Goal: Information Seeking & Learning: Learn about a topic

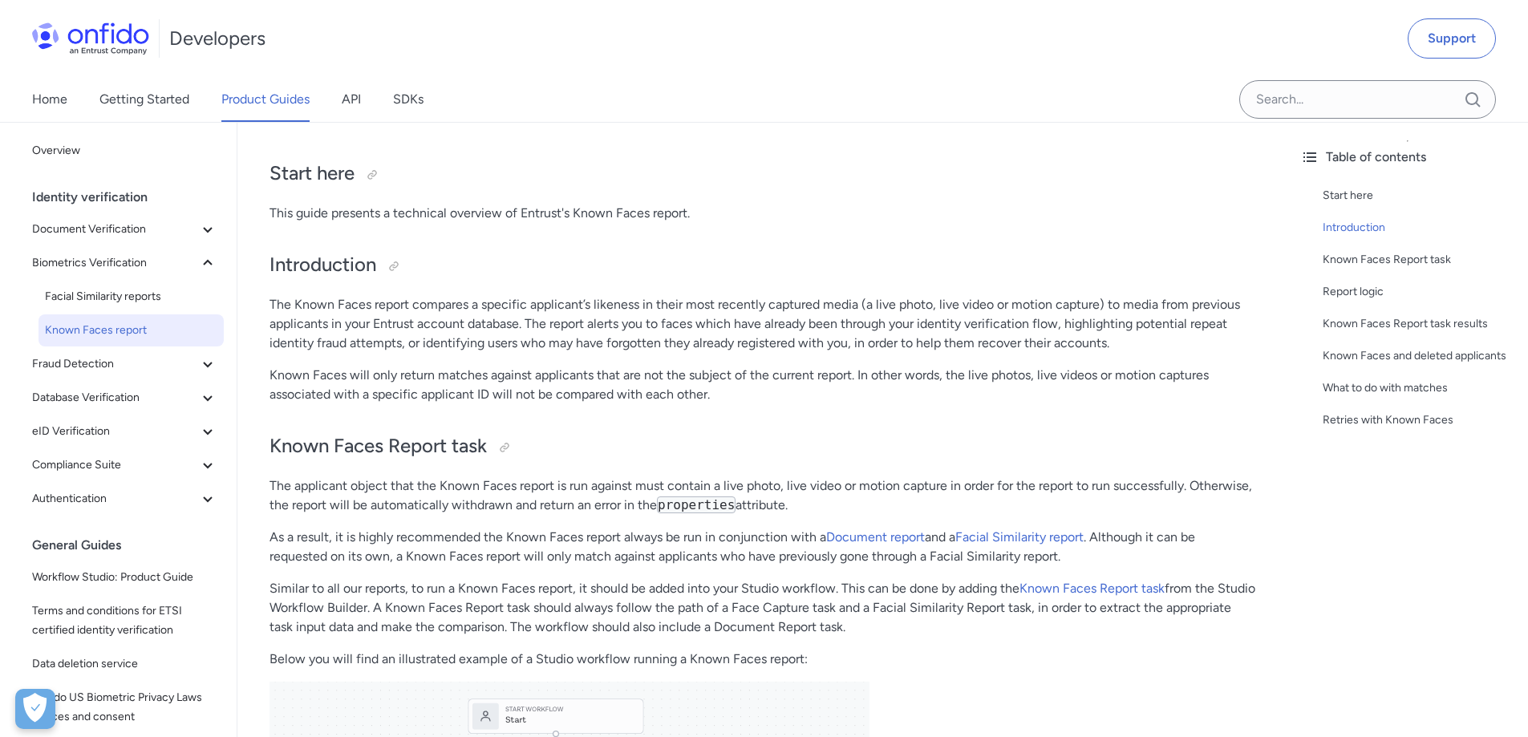
scroll to position [160, 0]
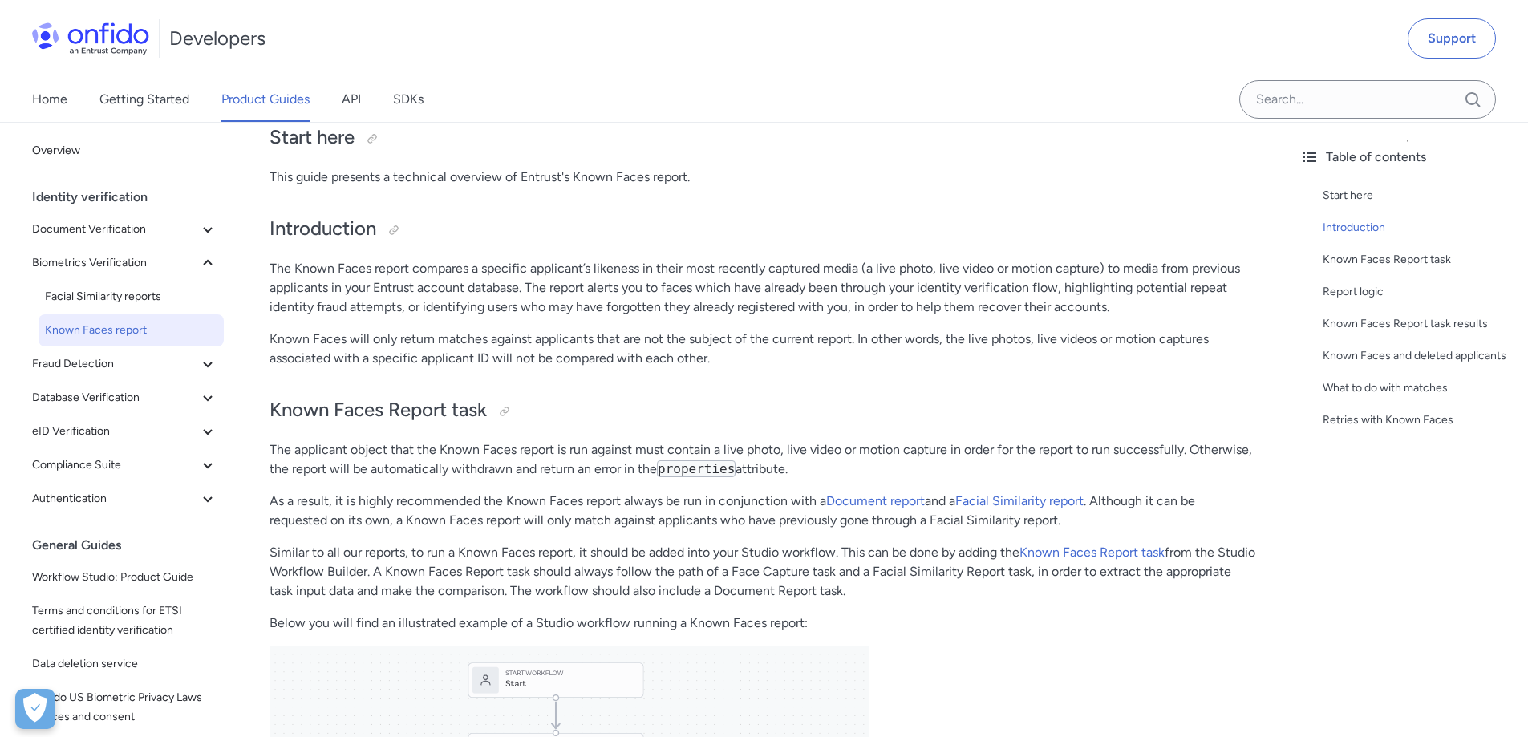
click at [932, 306] on p "The Known Faces report compares a specific applicant’s likeness in their most r…" at bounding box center [763, 288] width 986 height 58
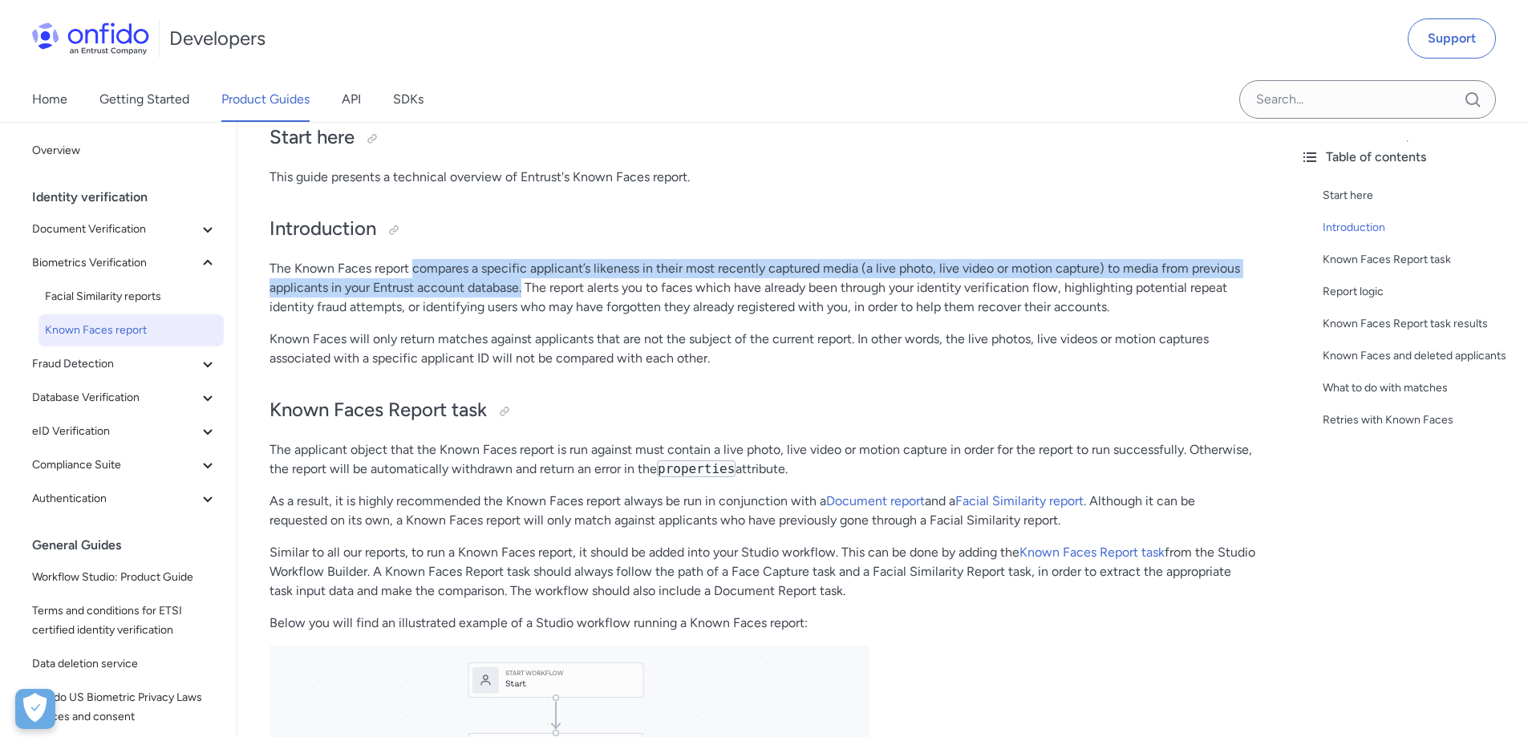
drag, startPoint x: 422, startPoint y: 273, endPoint x: 523, endPoint y: 285, distance: 101.8
click at [523, 285] on p "The Known Faces report compares a specific applicant’s likeness in their most r…" at bounding box center [763, 288] width 986 height 58
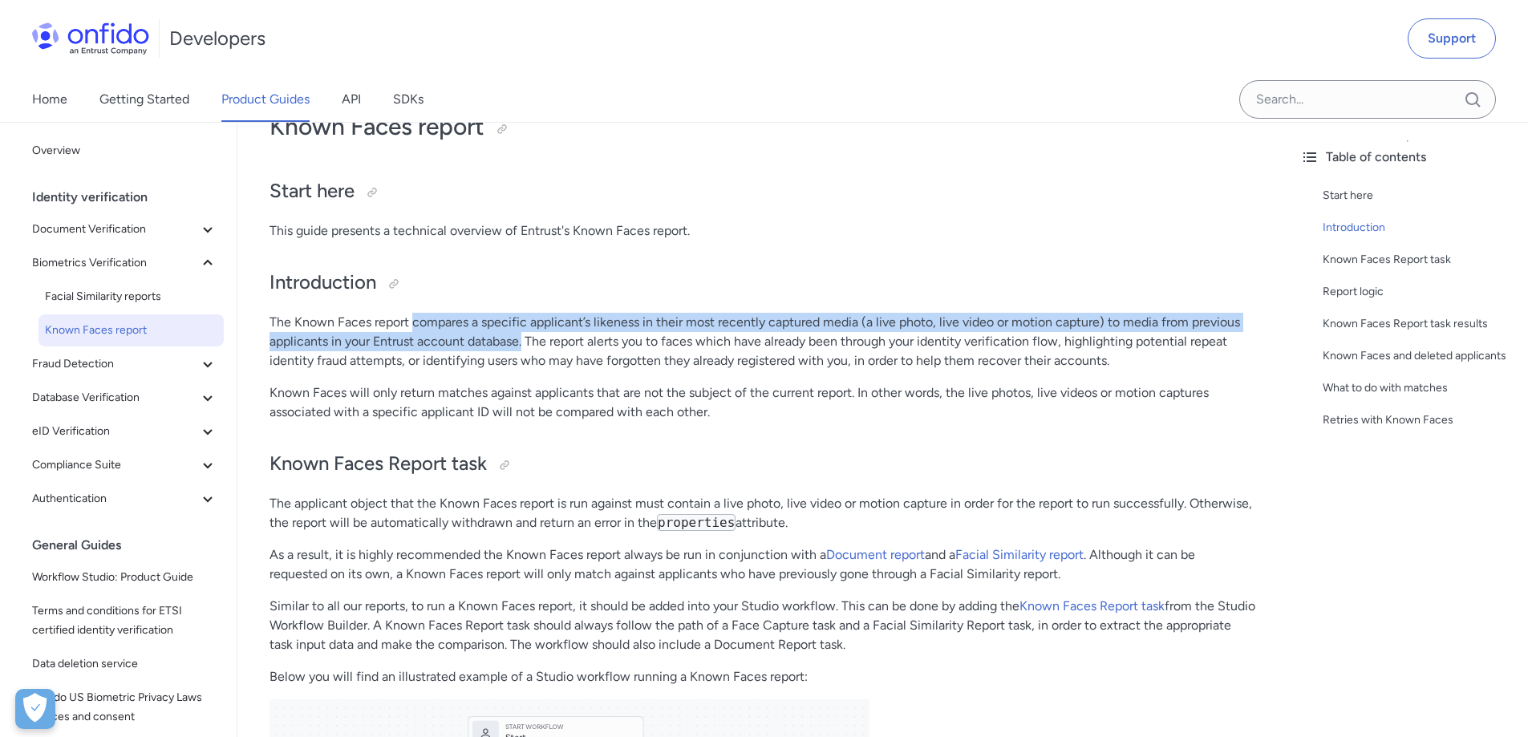
scroll to position [80, 0]
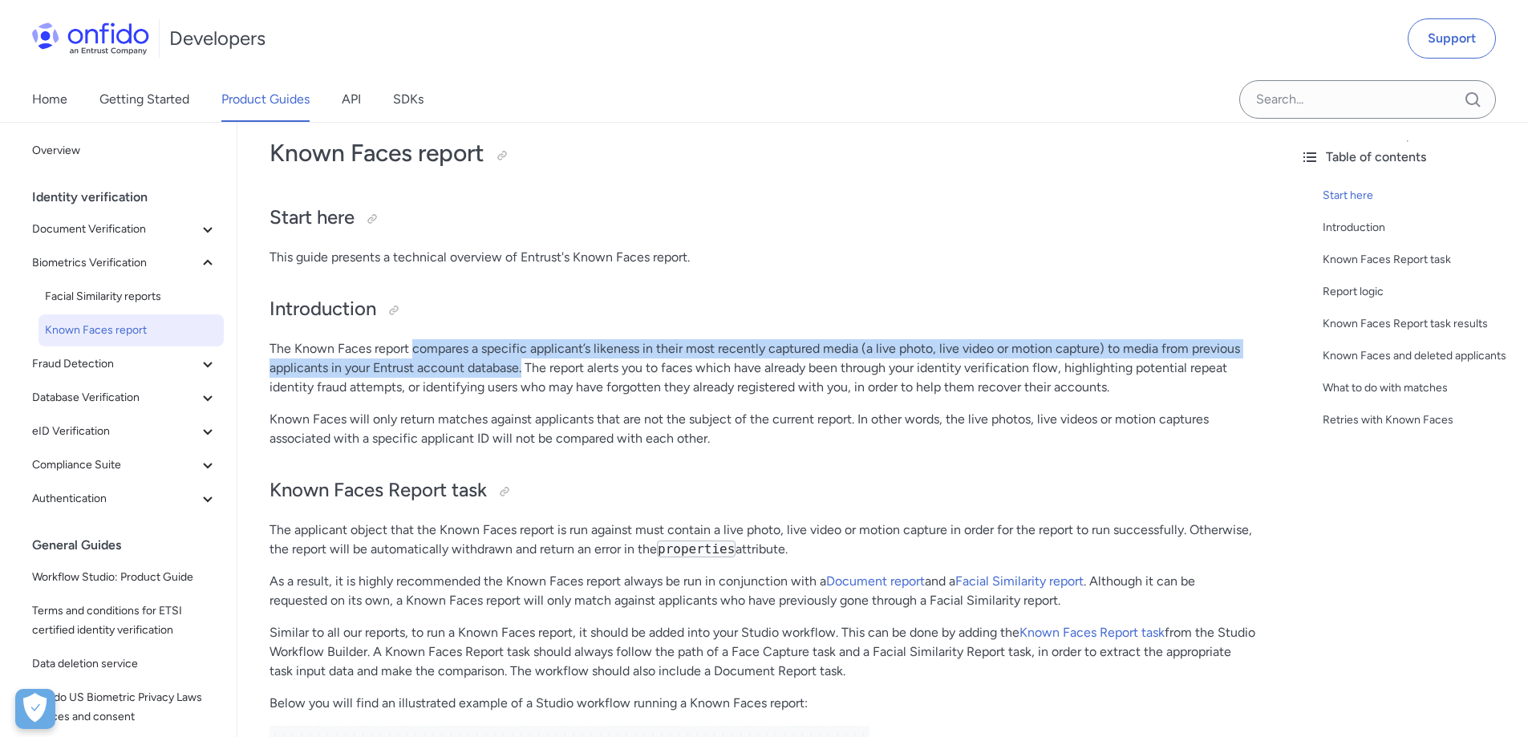
click at [489, 361] on p "The Known Faces report compares a specific applicant’s likeness in their most r…" at bounding box center [763, 368] width 986 height 58
drag, startPoint x: 412, startPoint y: 350, endPoint x: 521, endPoint y: 367, distance: 109.6
click at [521, 367] on p "The Known Faces report compares a specific applicant’s likeness in their most r…" at bounding box center [763, 368] width 986 height 58
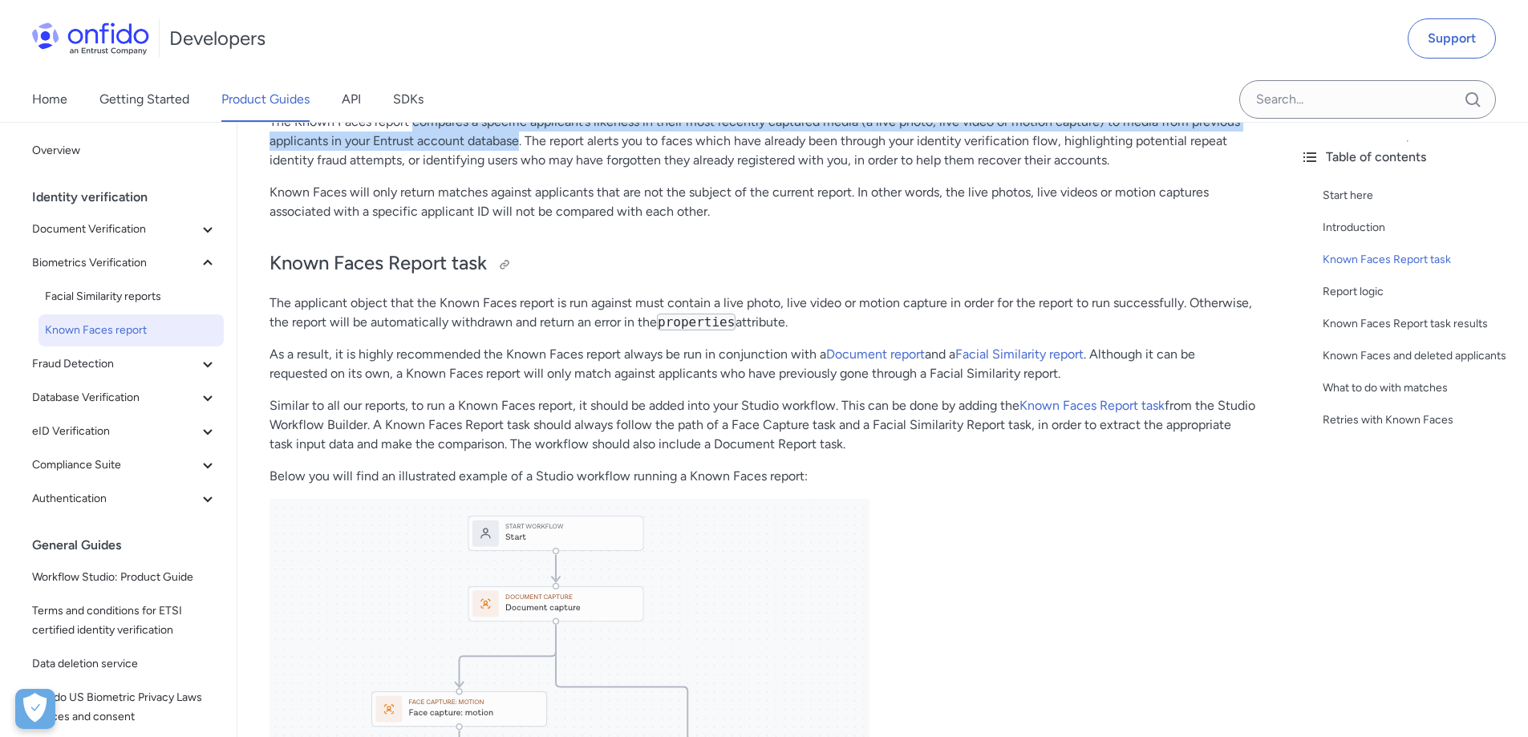
scroll to position [306, 0]
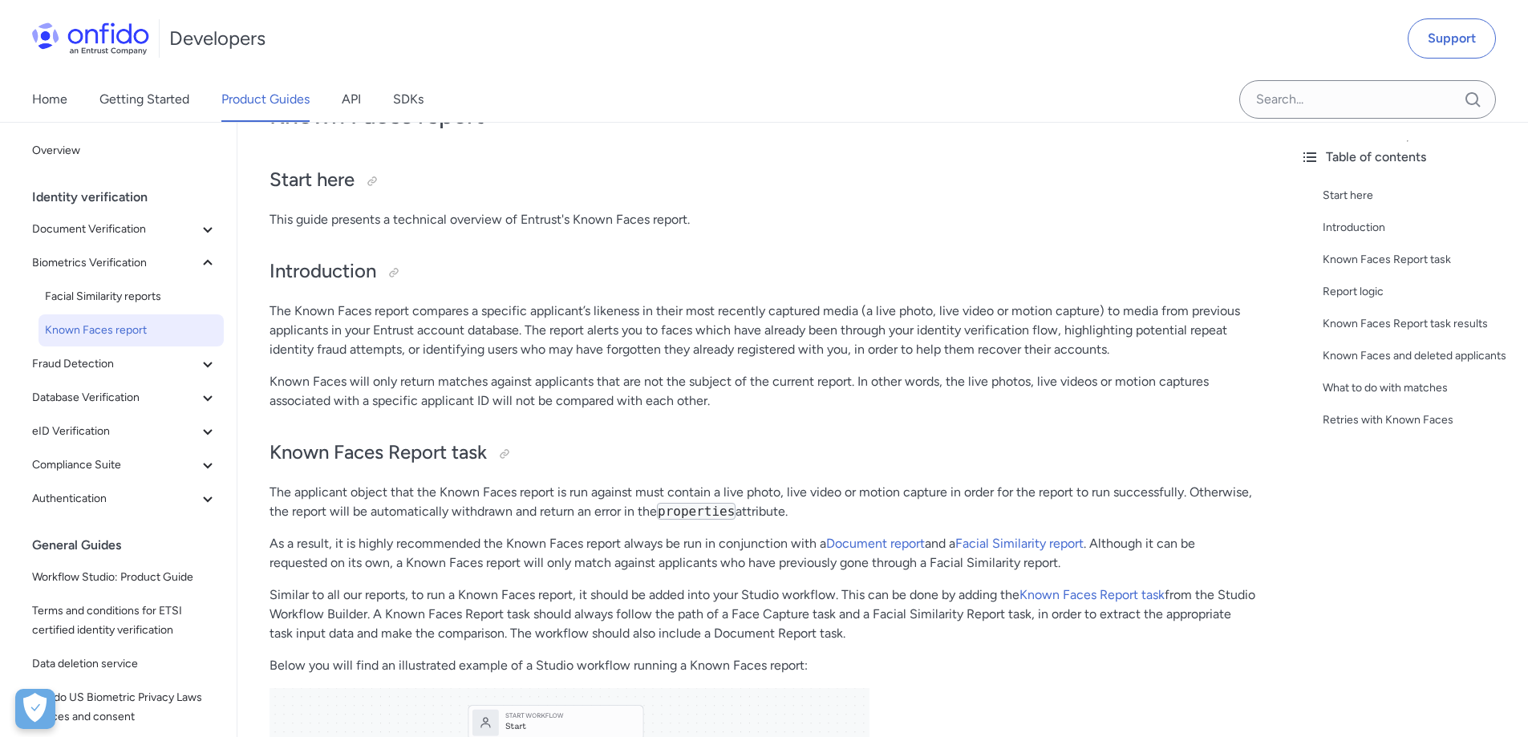
scroll to position [160, 0]
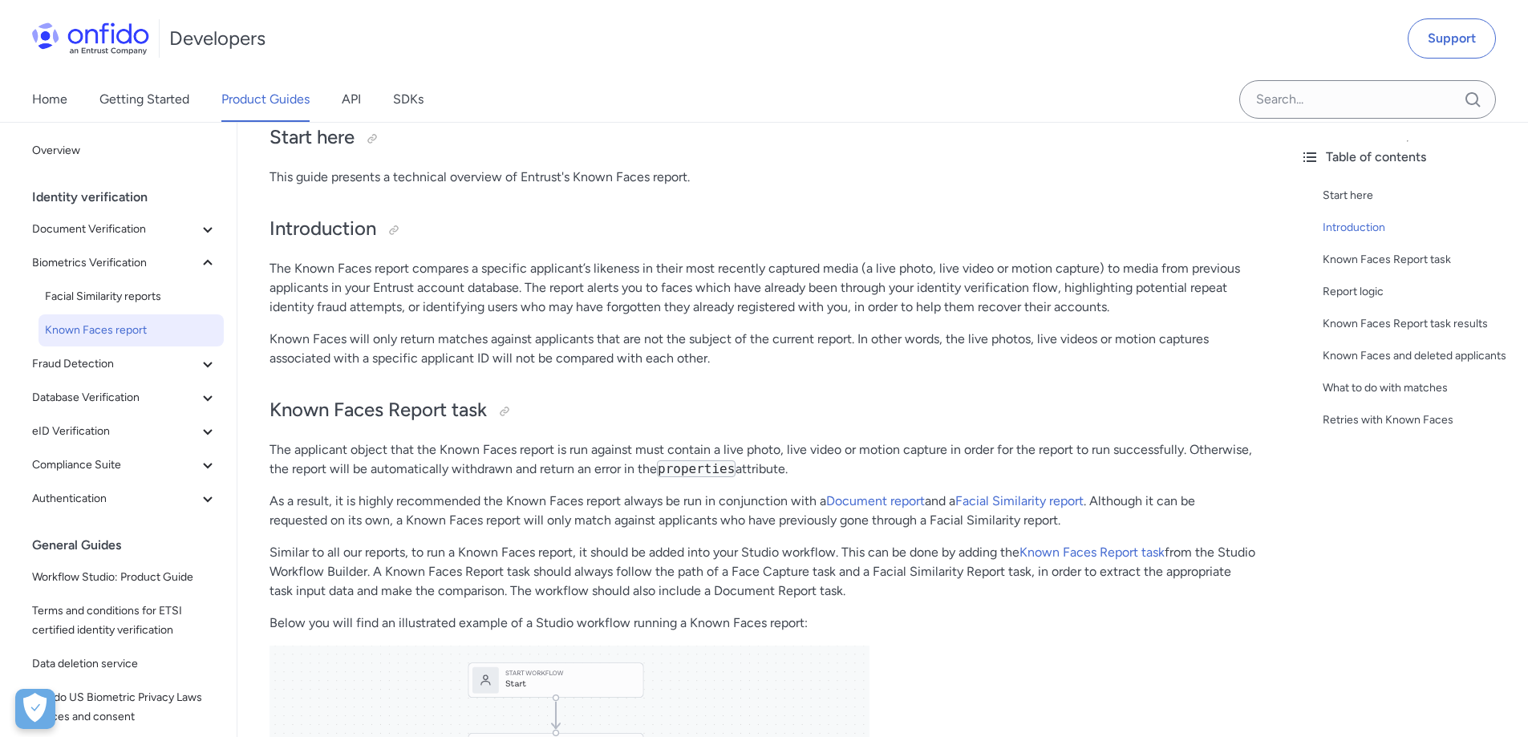
click at [861, 351] on p "Known Faces will only return matches against applicants that are not the subjec…" at bounding box center [763, 349] width 986 height 39
